Goal: Check status: Check status

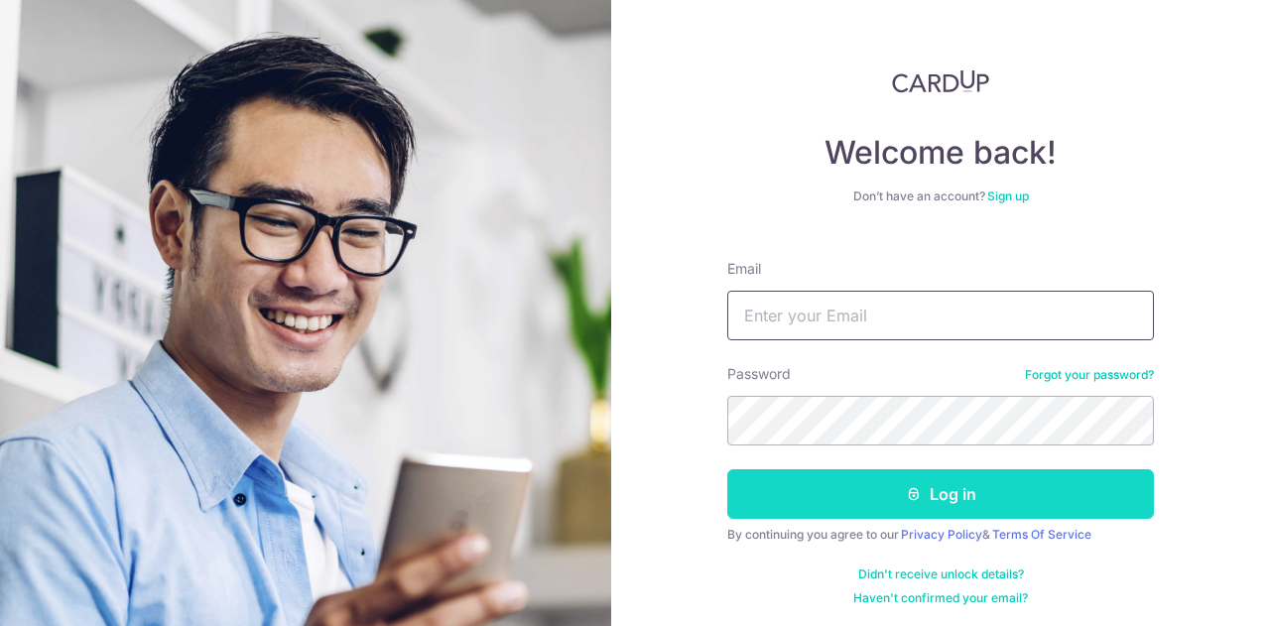
type input "[EMAIL_ADDRESS][DOMAIN_NAME]"
click at [872, 483] on button "Log in" at bounding box center [940, 494] width 426 height 50
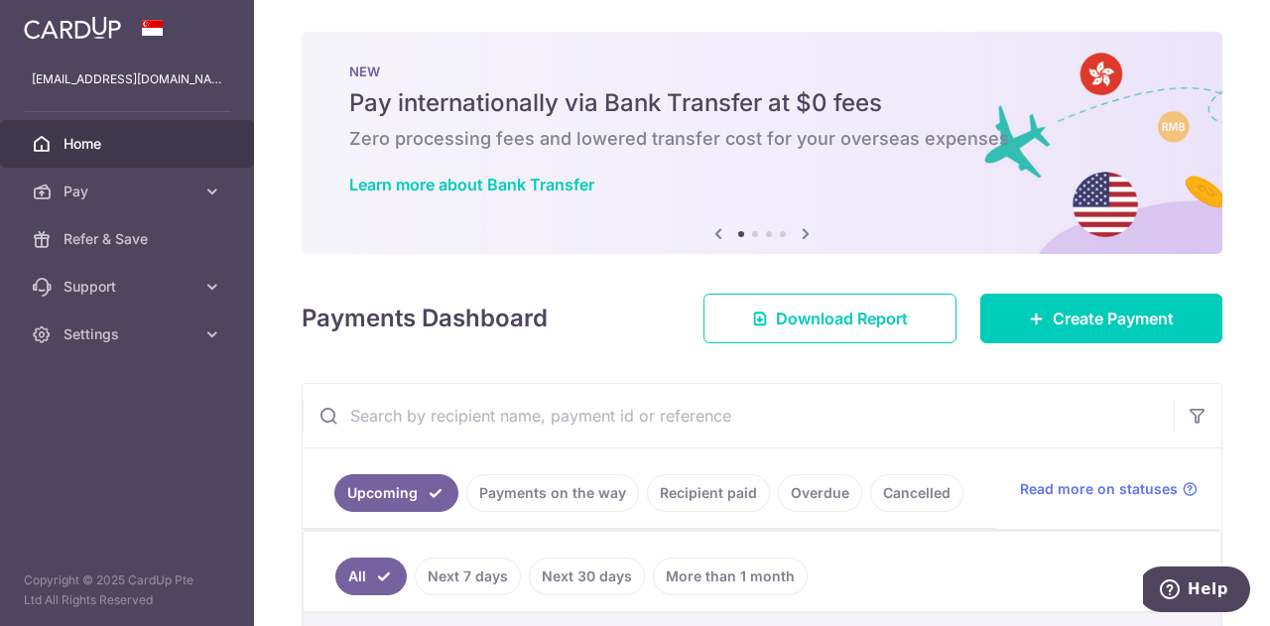
click at [731, 484] on link "Recipient paid" at bounding box center [708, 493] width 123 height 38
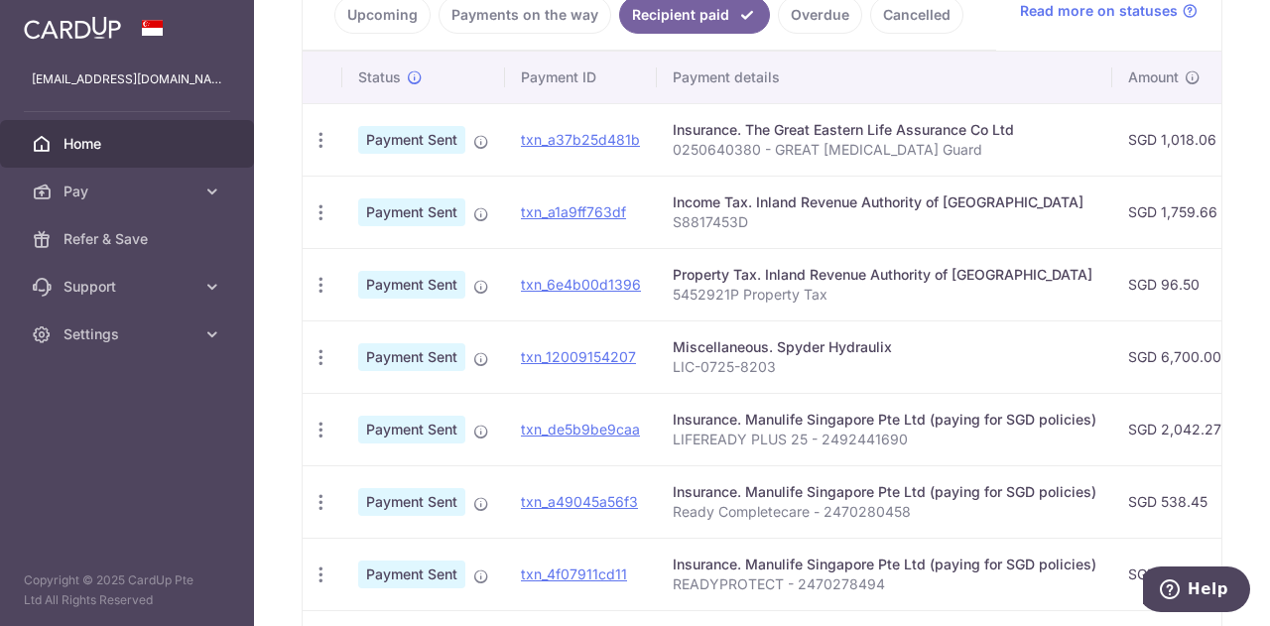
scroll to position [479, 0]
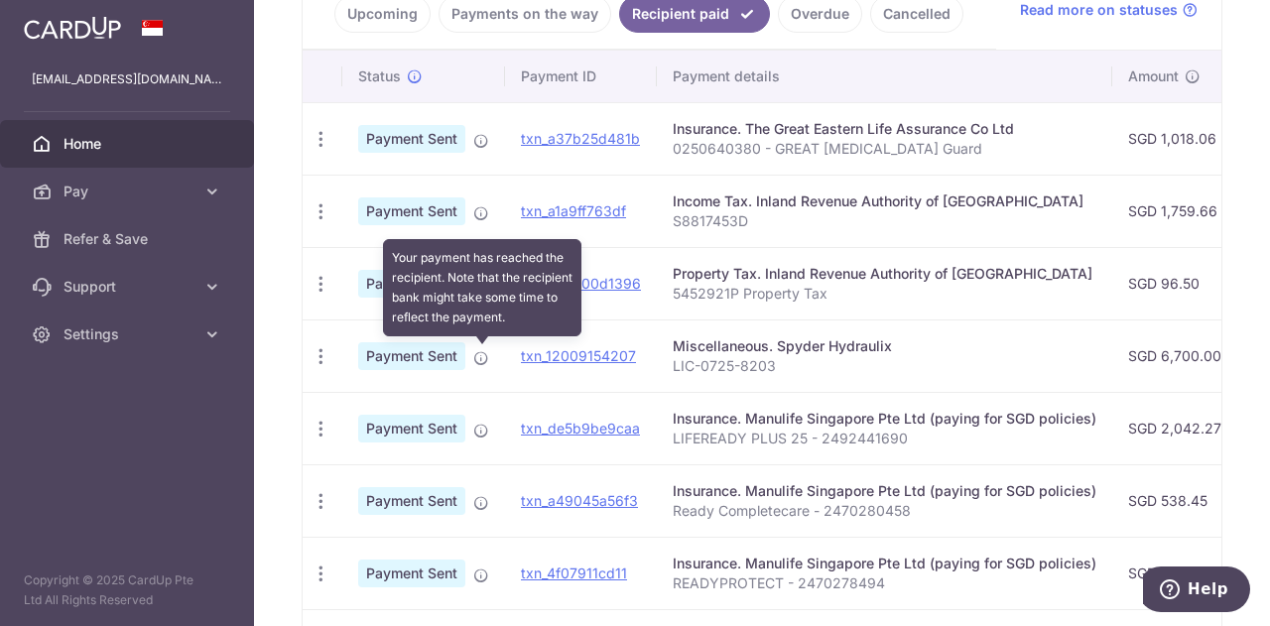
click at [477, 354] on icon at bounding box center [481, 358] width 16 height 16
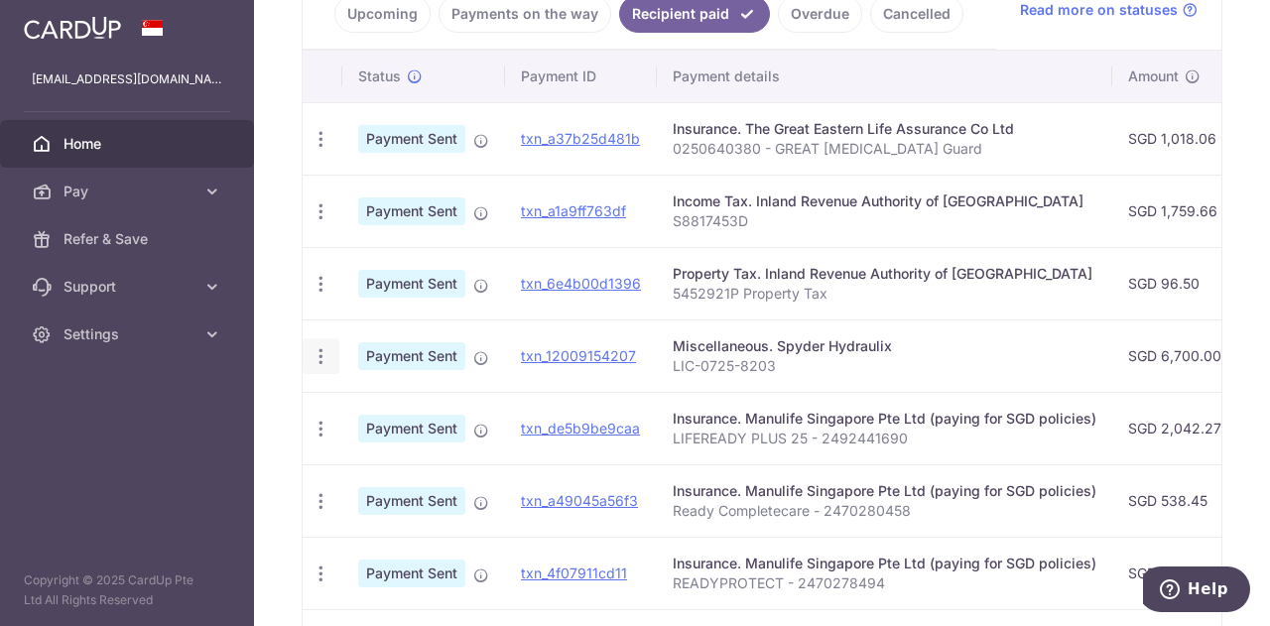
click at [332, 360] on div "PDF Receipt" at bounding box center [321, 356] width 37 height 37
click at [324, 357] on icon "button" at bounding box center [320, 356] width 21 height 21
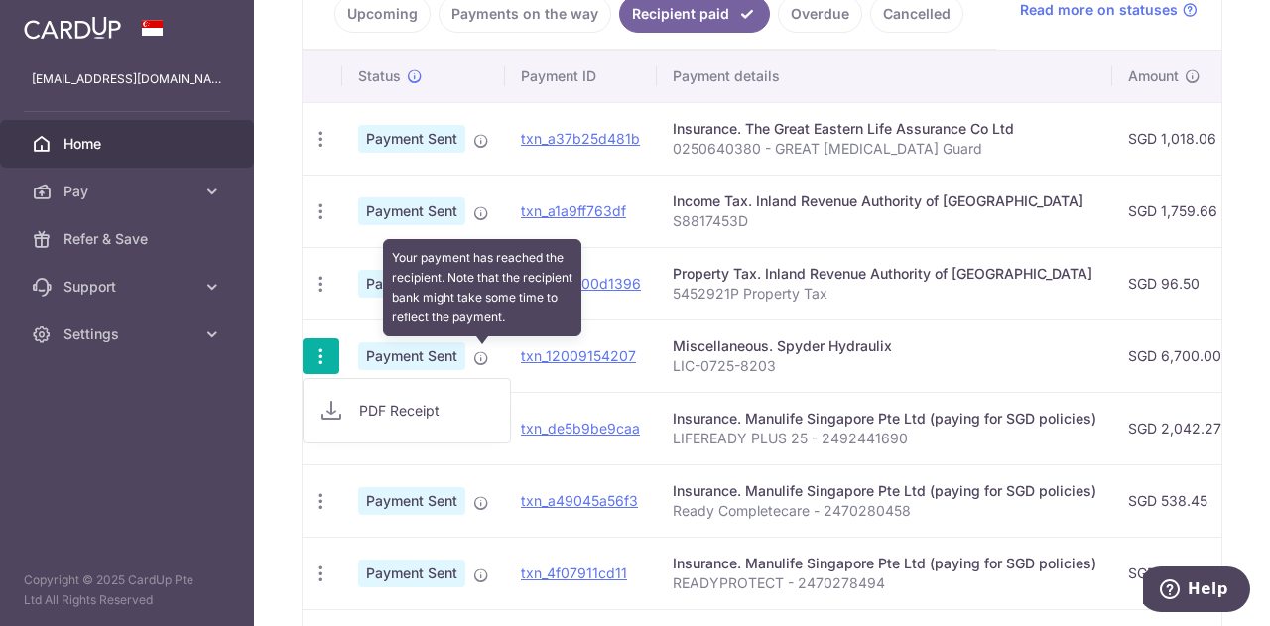
click at [476, 354] on icon at bounding box center [481, 358] width 16 height 16
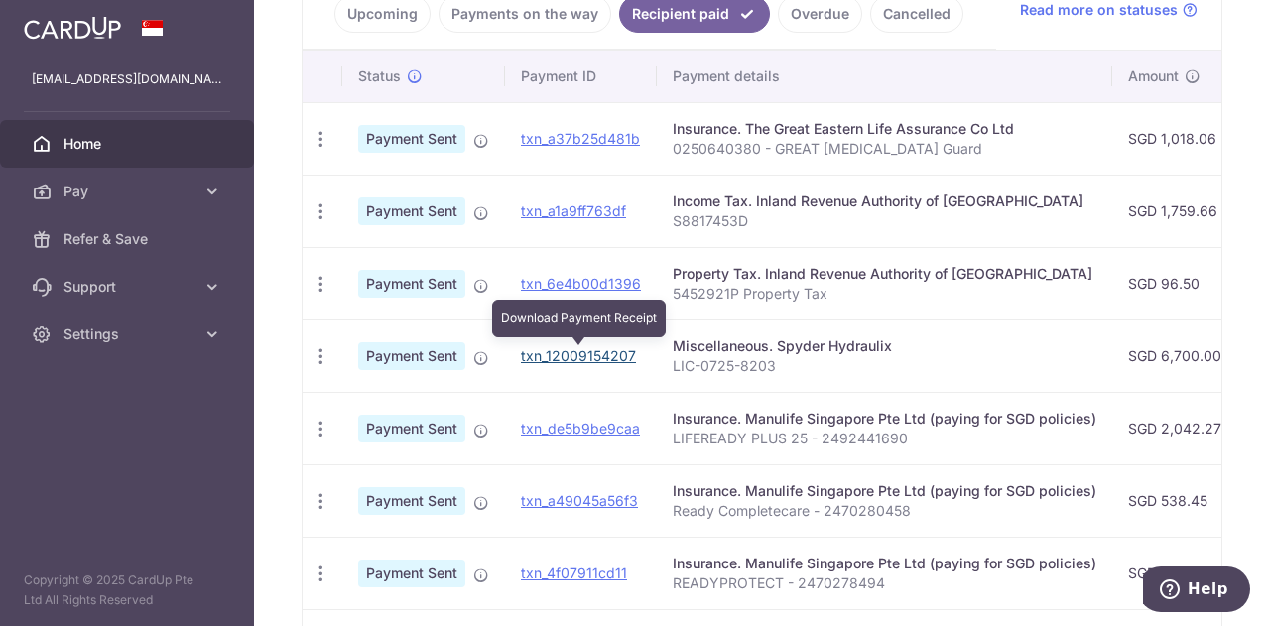
click at [542, 360] on link "txn_12009154207" at bounding box center [578, 355] width 115 height 17
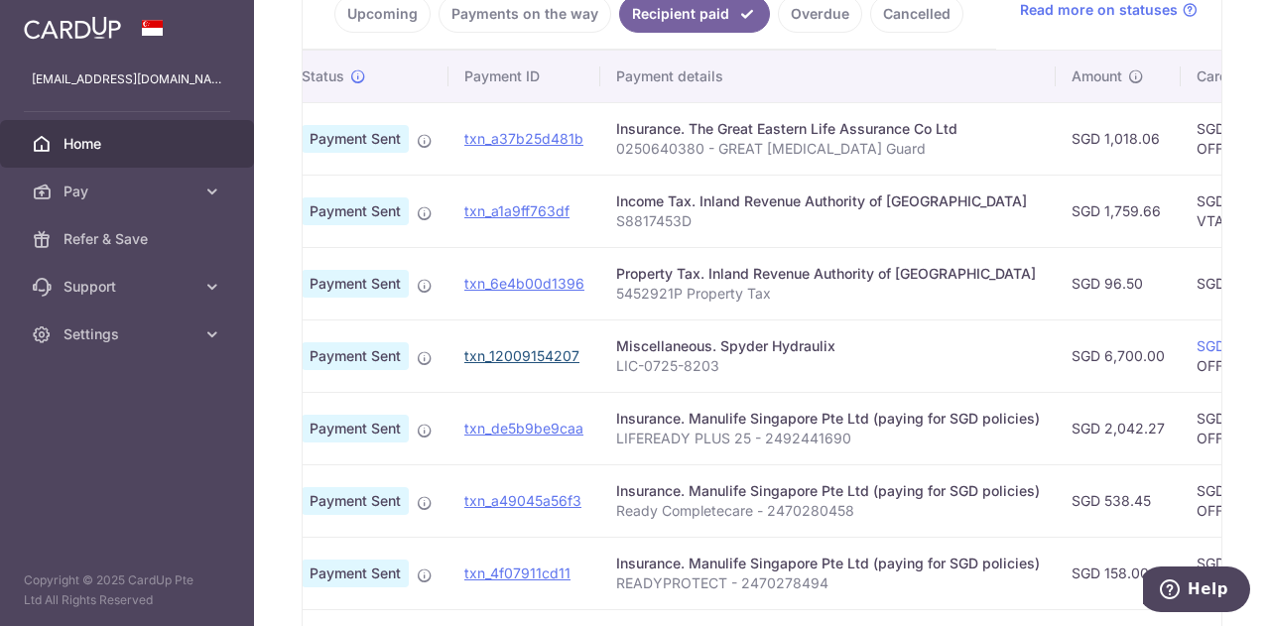
scroll to position [0, 0]
